Goal: Task Accomplishment & Management: Use online tool/utility

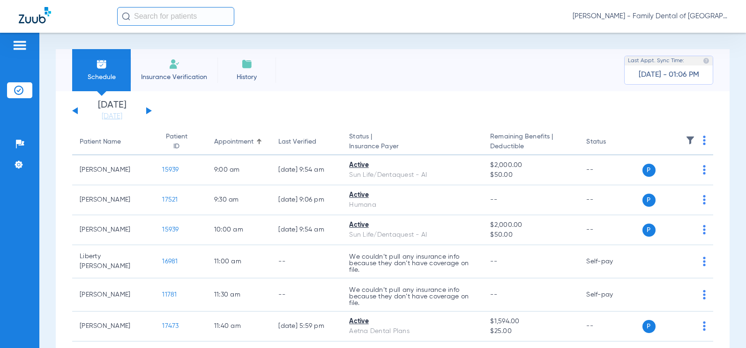
click at [144, 109] on div "[DATE] [DATE] [DATE] [DATE] [DATE] [DATE] [DATE] [DATE] [DATE] [DATE] [DATE] [D…" at bounding box center [112, 111] width 80 height 21
click at [146, 112] on div "[DATE] [DATE] [DATE] [DATE] [DATE] [DATE] [DATE] [DATE] [DATE] [DATE] [DATE] [D…" at bounding box center [112, 111] width 80 height 21
click at [147, 112] on button at bounding box center [149, 110] width 6 height 7
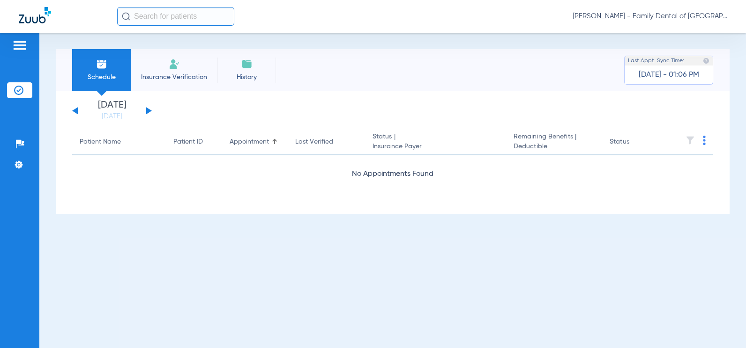
click at [147, 112] on button at bounding box center [149, 110] width 6 height 7
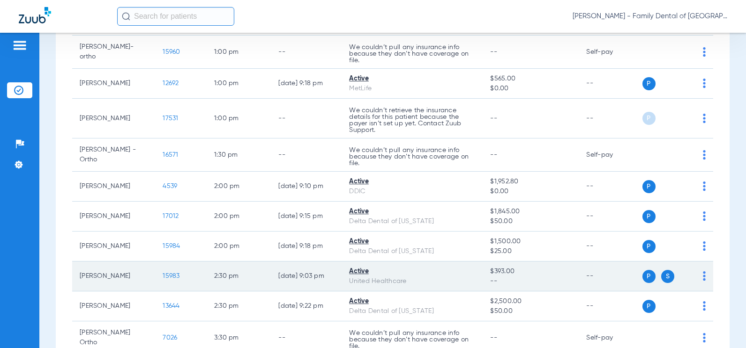
scroll to position [758, 0]
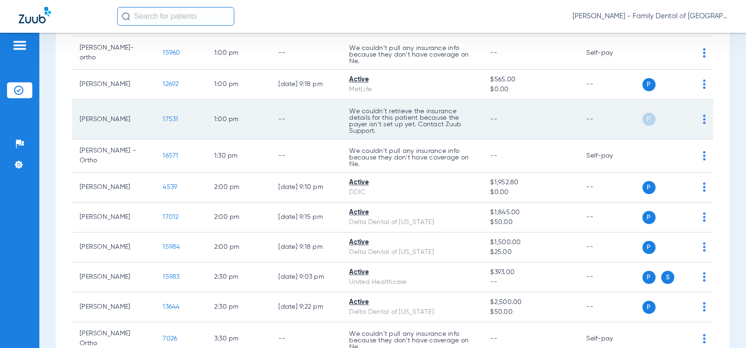
click at [163, 120] on span "17531" at bounding box center [170, 119] width 15 height 7
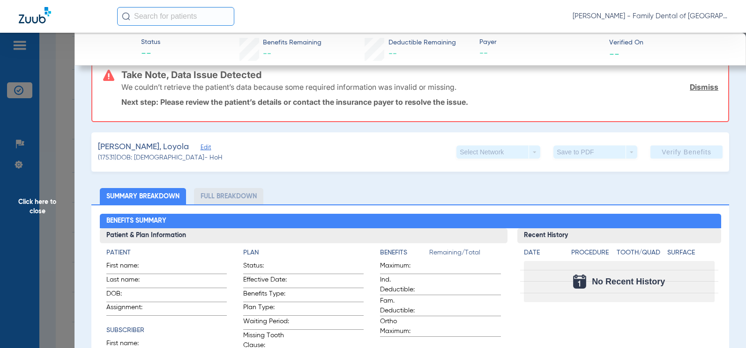
scroll to position [0, 0]
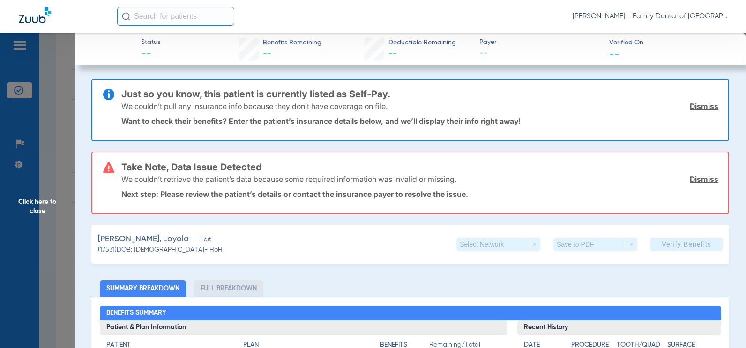
click at [696, 179] on link "Dismiss" at bounding box center [703, 179] width 29 height 9
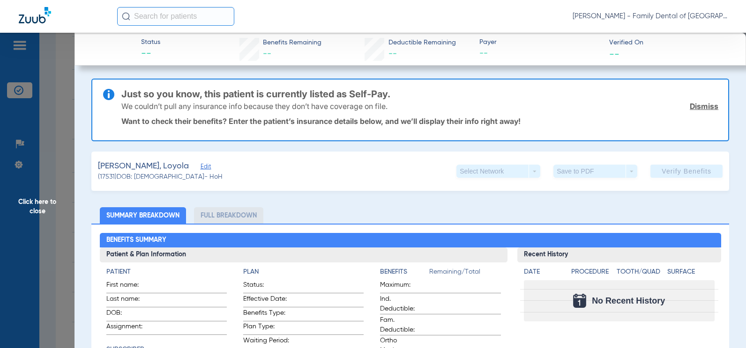
click at [698, 107] on link "Dismiss" at bounding box center [703, 106] width 29 height 9
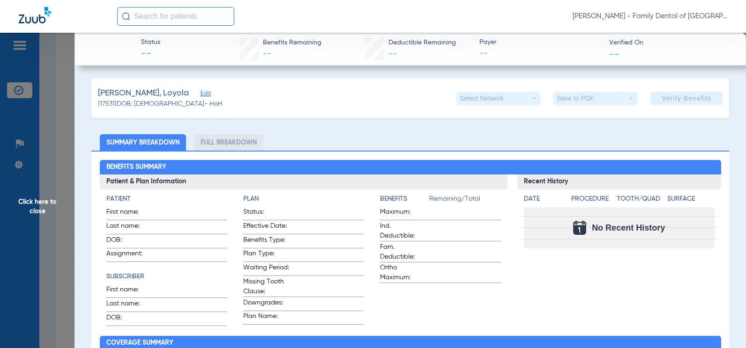
click at [213, 148] on li "Full Breakdown" at bounding box center [228, 142] width 69 height 16
click at [46, 204] on span "Click here to close" at bounding box center [37, 207] width 74 height 348
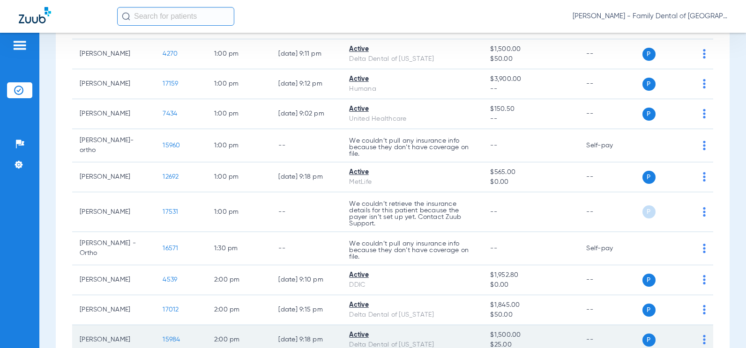
scroll to position [664, 0]
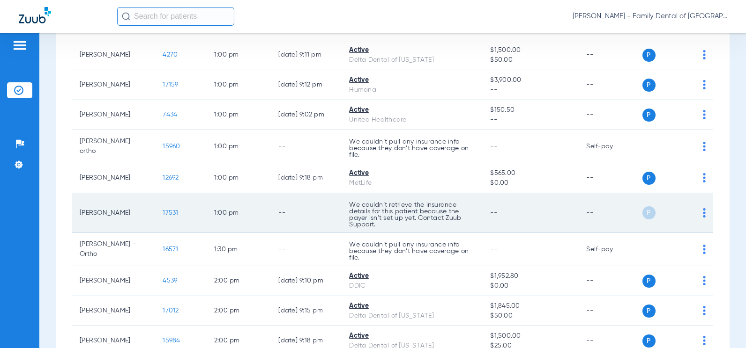
click at [695, 215] on div "P S" at bounding box center [674, 213] width 64 height 13
click at [703, 213] on img at bounding box center [704, 212] width 3 height 9
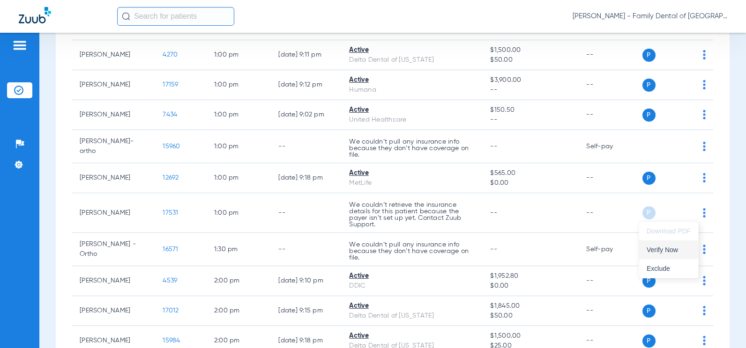
click at [660, 254] on button "Verify Now" at bounding box center [668, 250] width 59 height 19
click at [20, 97] on li "Insurance Verification" at bounding box center [19, 90] width 25 height 16
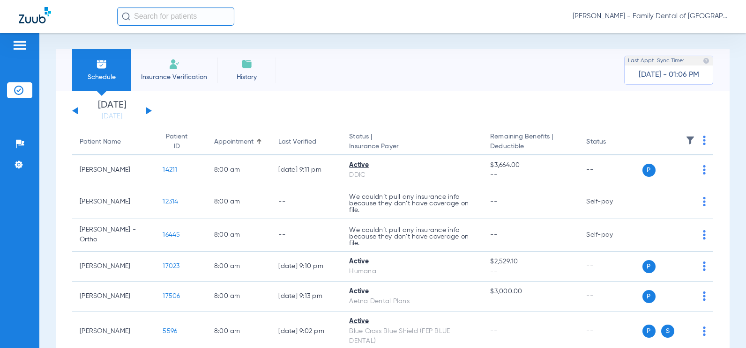
click at [190, 81] on span "Insurance Verification" at bounding box center [174, 77] width 73 height 9
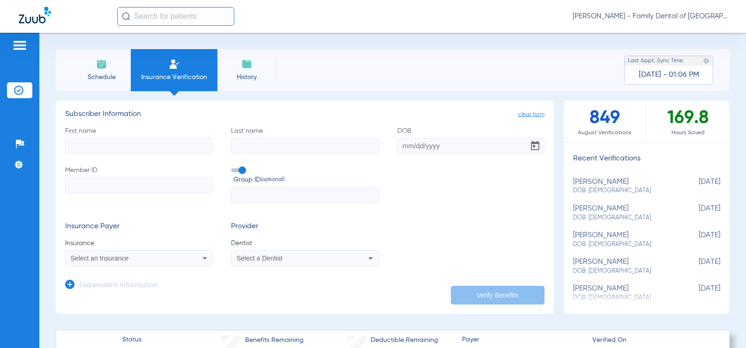
click at [125, 80] on li "Schedule" at bounding box center [101, 70] width 59 height 42
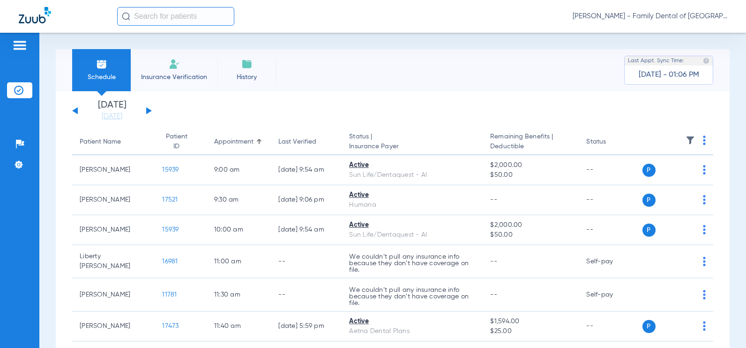
click at [149, 111] on button at bounding box center [149, 110] width 6 height 7
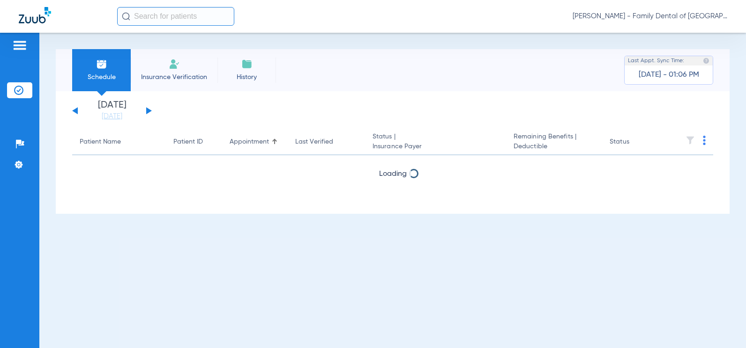
click at [149, 111] on button at bounding box center [149, 110] width 6 height 7
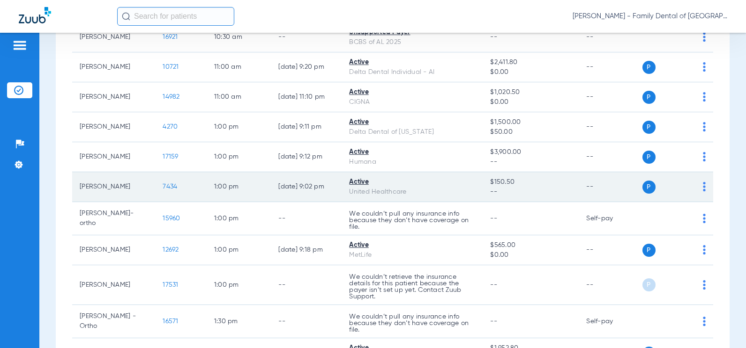
scroll to position [609, 0]
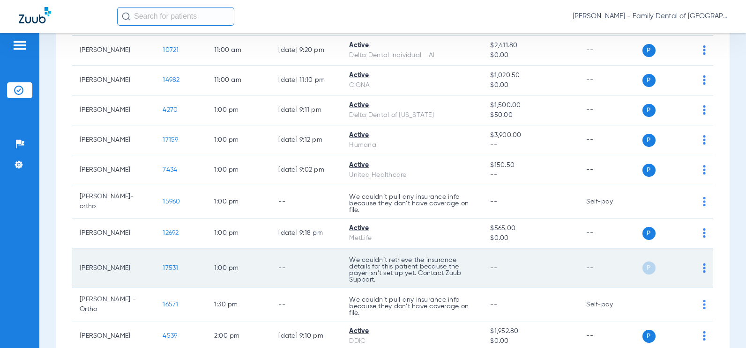
click at [368, 265] on p "We couldn’t retrieve the insurance details for this patient because the payer i…" at bounding box center [412, 270] width 126 height 26
click at [300, 260] on td "--" at bounding box center [306, 269] width 71 height 40
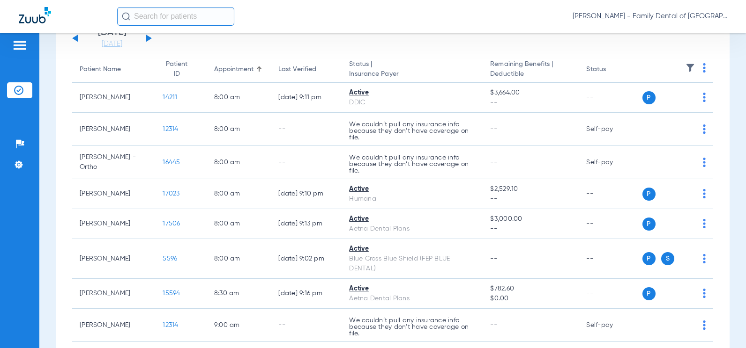
scroll to position [0, 0]
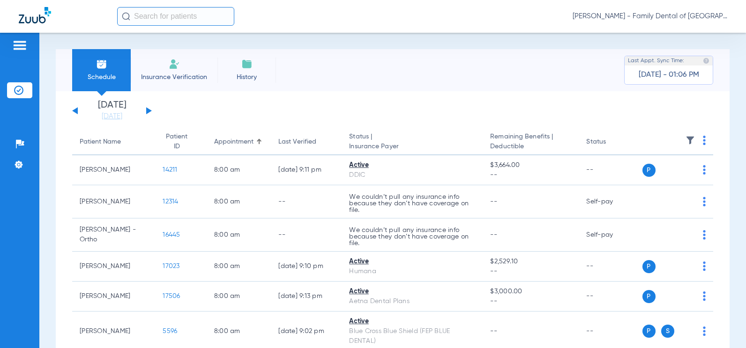
click at [207, 65] on li "Insurance Verification" at bounding box center [174, 70] width 87 height 42
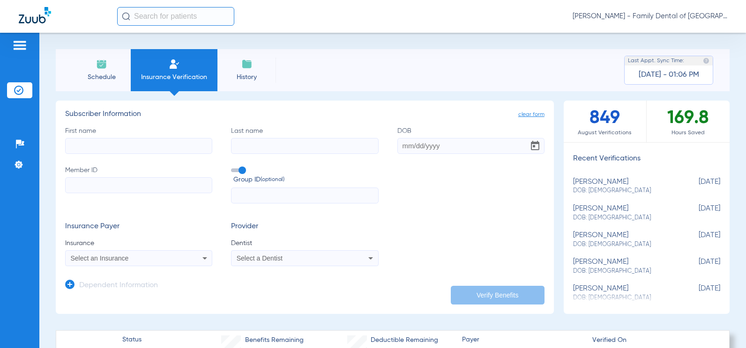
click at [148, 141] on input "First name" at bounding box center [138, 146] width 147 height 16
type input "loyola"
type input "[PERSON_NAME]"
click at [409, 149] on input "DOB" at bounding box center [470, 146] width 147 height 16
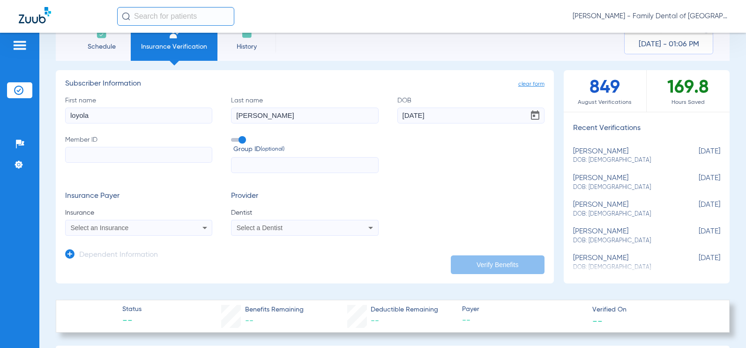
scroll to position [47, 0]
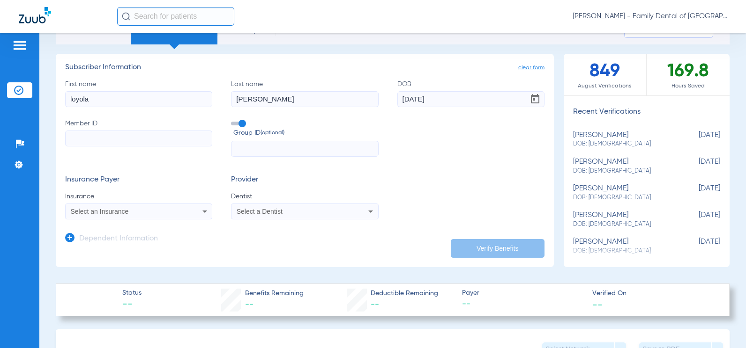
type input "[DATE]"
paste input "H03419416"
type input "H03419416"
click at [179, 209] on div "Select an Insurance" at bounding box center [139, 211] width 146 height 11
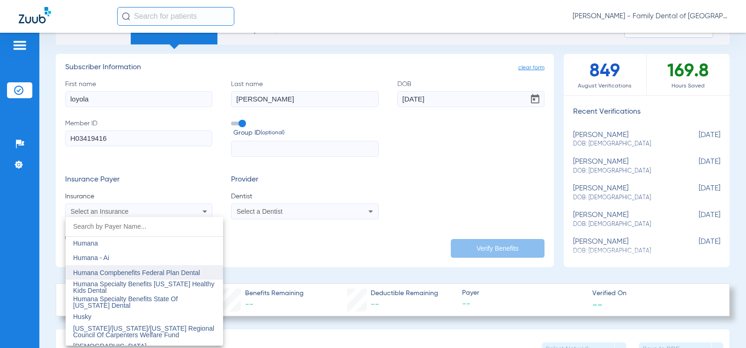
scroll to position [3419, 0]
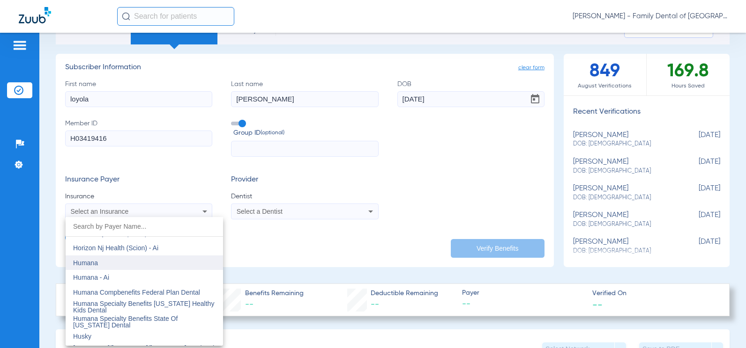
click at [160, 259] on mat-option "Humana" at bounding box center [144, 263] width 157 height 15
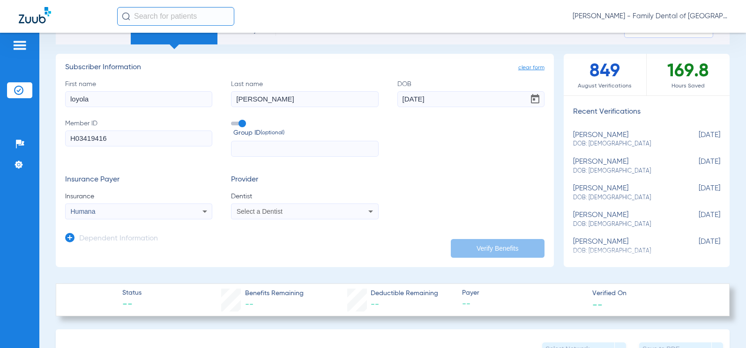
click at [493, 235] on app-dependent-form "Dependent Information" at bounding box center [304, 235] width 479 height 31
click at [337, 215] on div "Select a Dentist" at bounding box center [304, 211] width 146 height 11
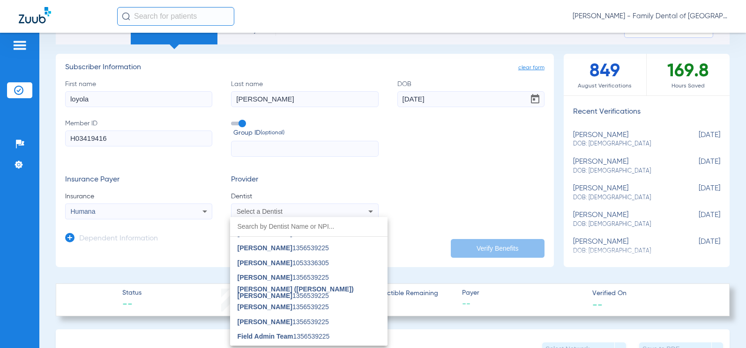
scroll to position [422, 0]
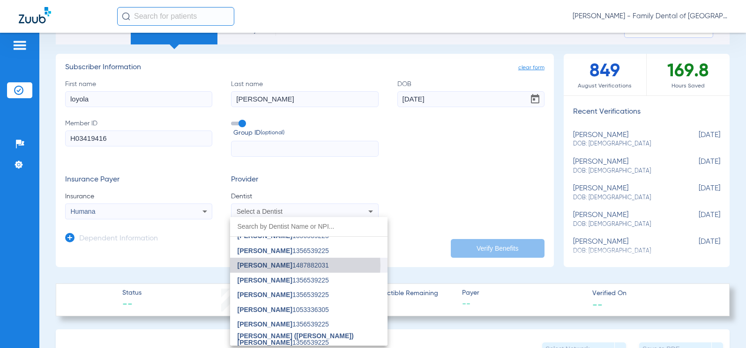
click at [296, 266] on span "[PERSON_NAME] 1487882031" at bounding box center [282, 265] width 91 height 7
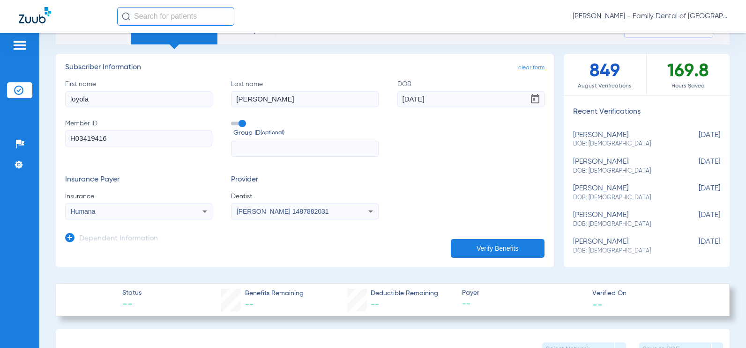
click at [477, 255] on button "Verify Benefits" at bounding box center [498, 248] width 94 height 19
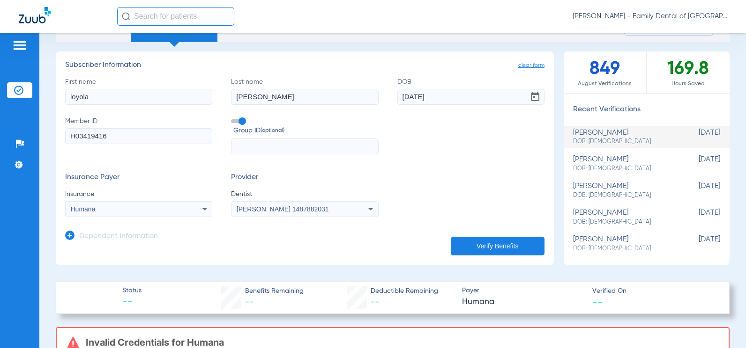
scroll to position [0, 0]
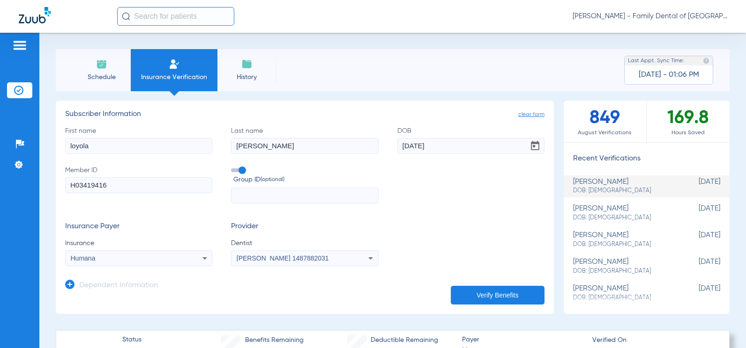
click at [100, 68] on img at bounding box center [101, 64] width 11 height 11
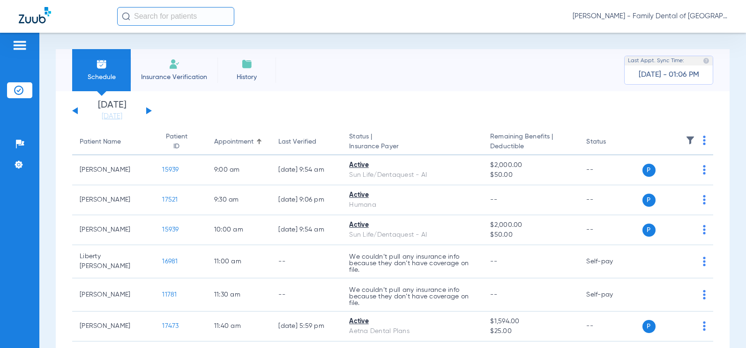
click at [146, 109] on button at bounding box center [149, 110] width 6 height 7
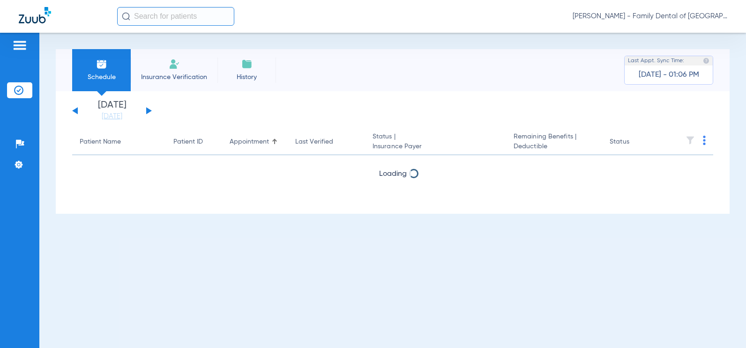
click at [146, 109] on button at bounding box center [149, 110] width 6 height 7
click at [148, 110] on button at bounding box center [149, 110] width 6 height 7
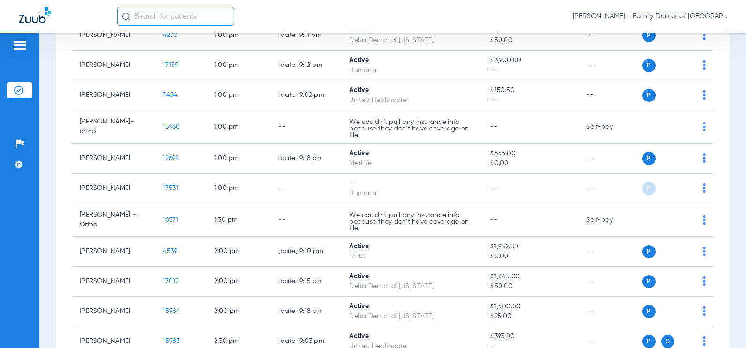
scroll to position [656, 0]
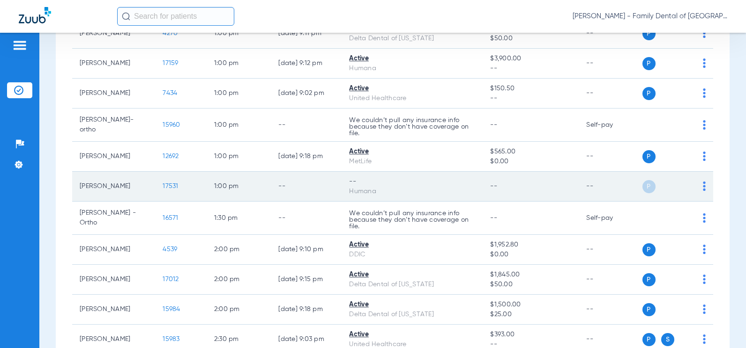
click at [703, 186] on img at bounding box center [704, 186] width 3 height 9
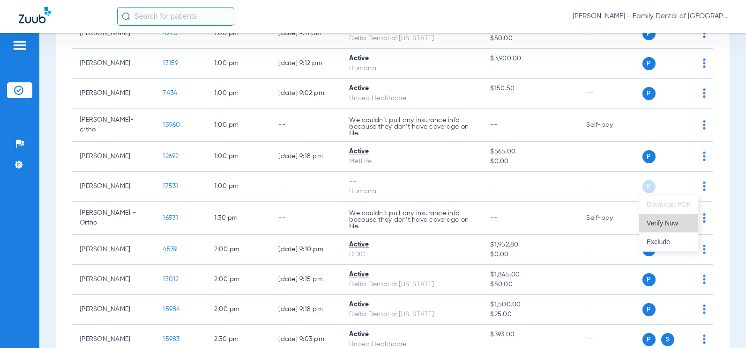
click at [672, 224] on span "Verify Now" at bounding box center [668, 223] width 44 height 7
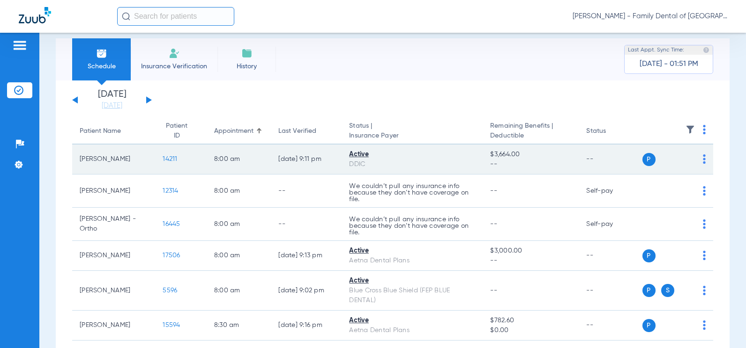
scroll to position [0, 0]
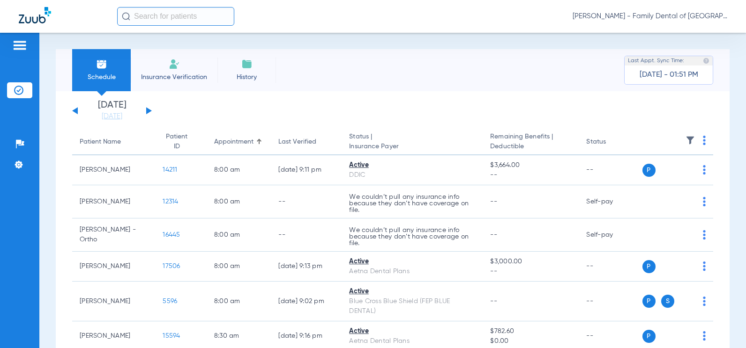
click at [150, 110] on div "[DATE] [DATE] [DATE] [DATE] [DATE] [DATE] [DATE] [DATE] [DATE] [DATE] [DATE] [D…" at bounding box center [112, 111] width 80 height 21
click at [147, 111] on button at bounding box center [149, 110] width 6 height 7
